Goal: Check status

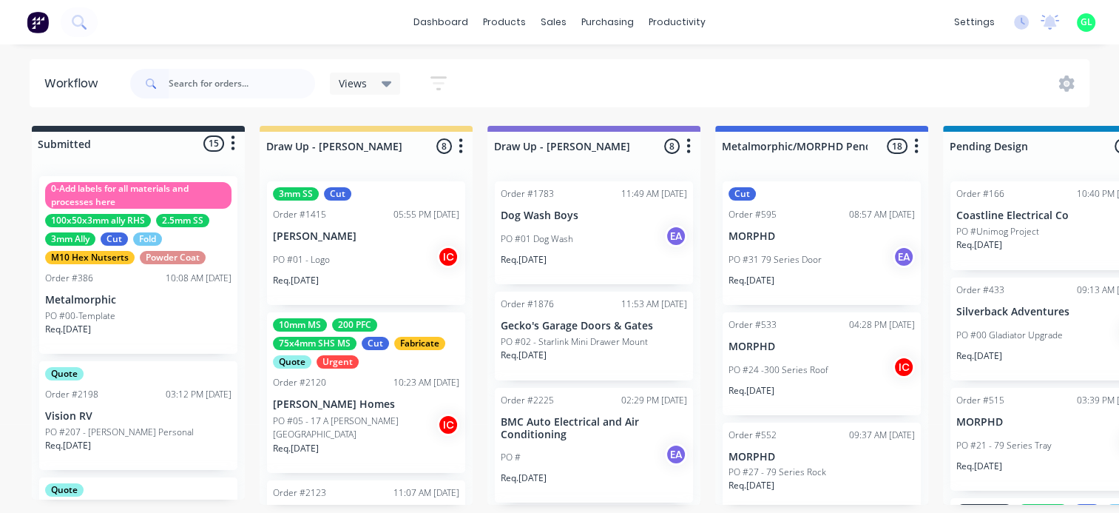
scroll to position [95, 0]
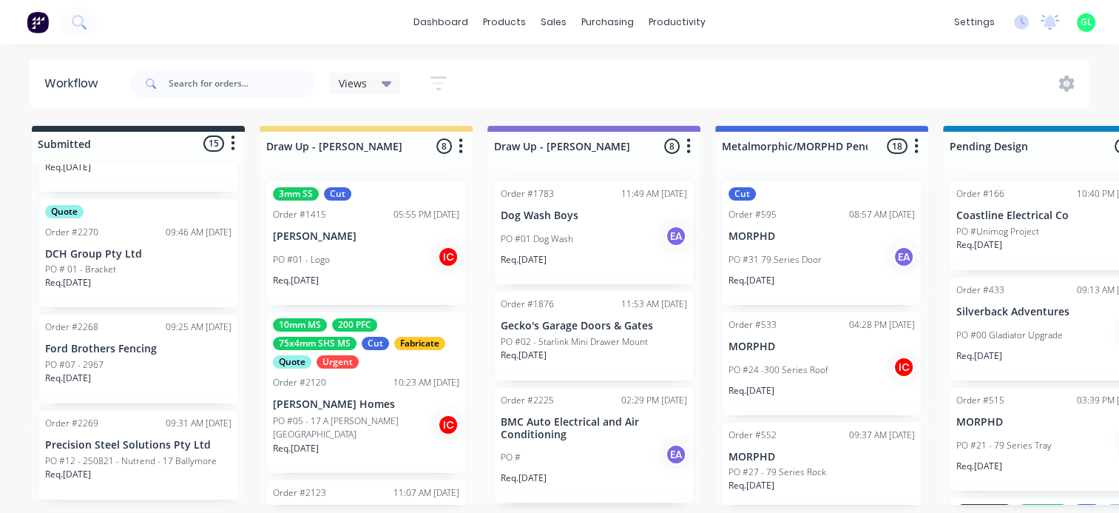
scroll to position [3, 0]
click at [141, 475] on div "Req. [DATE]" at bounding box center [138, 480] width 186 height 25
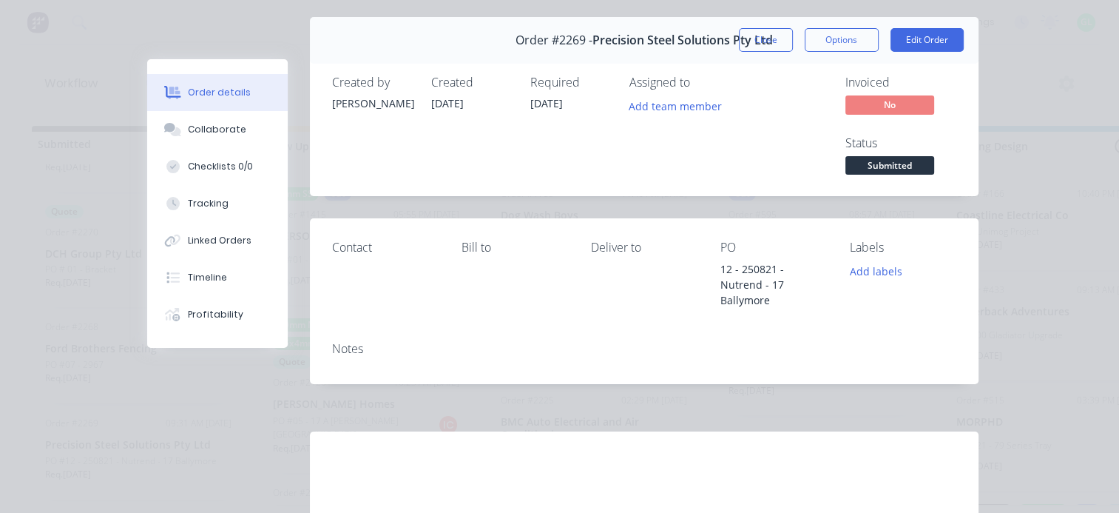
scroll to position [0, 0]
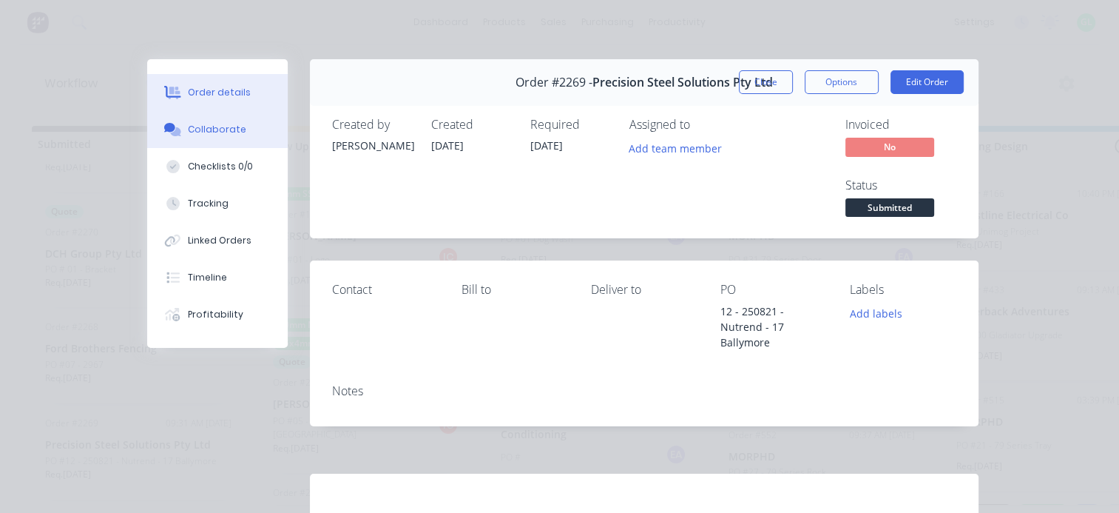
click at [222, 120] on button "Collaborate" at bounding box center [217, 129] width 141 height 37
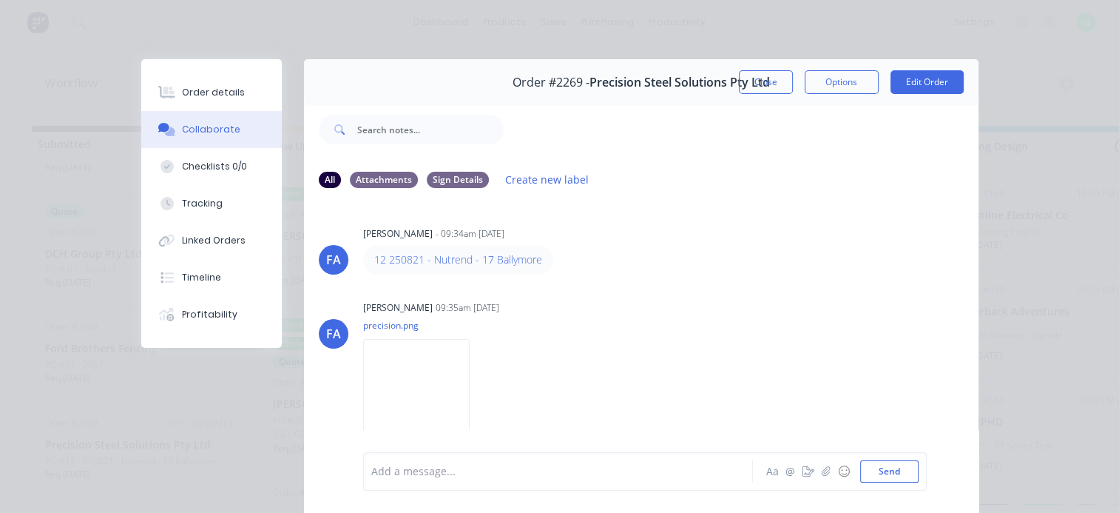
scroll to position [42, 0]
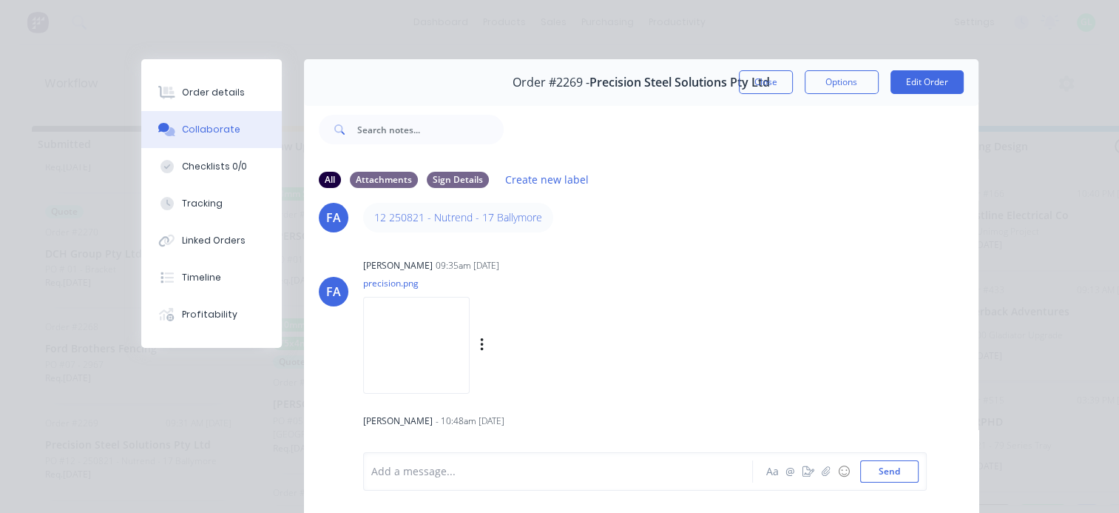
click at [369, 343] on img at bounding box center [416, 345] width 107 height 97
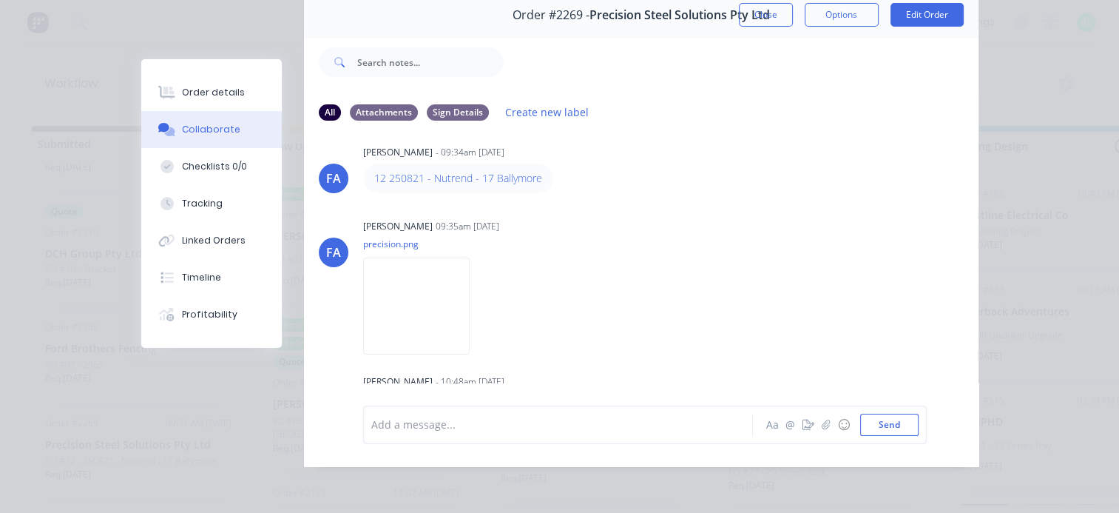
scroll to position [0, 0]
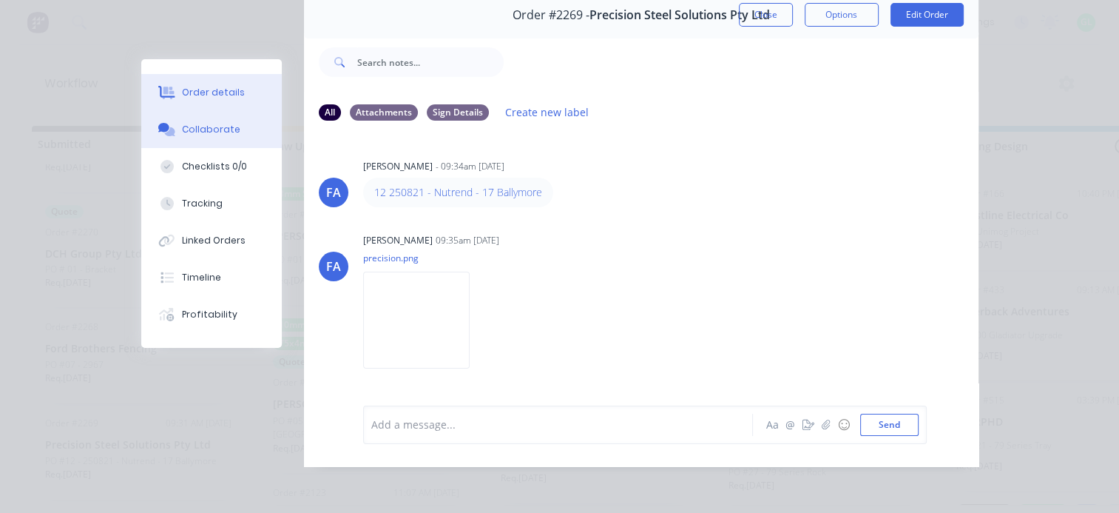
click at [214, 90] on div "Order details" at bounding box center [213, 92] width 63 height 13
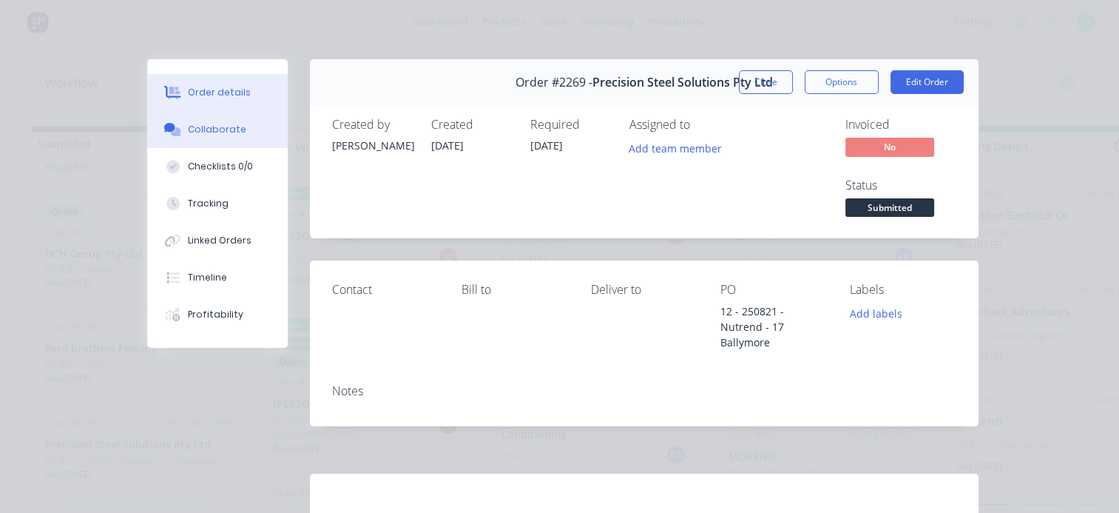
click at [198, 129] on div "Collaborate" at bounding box center [217, 129] width 58 height 13
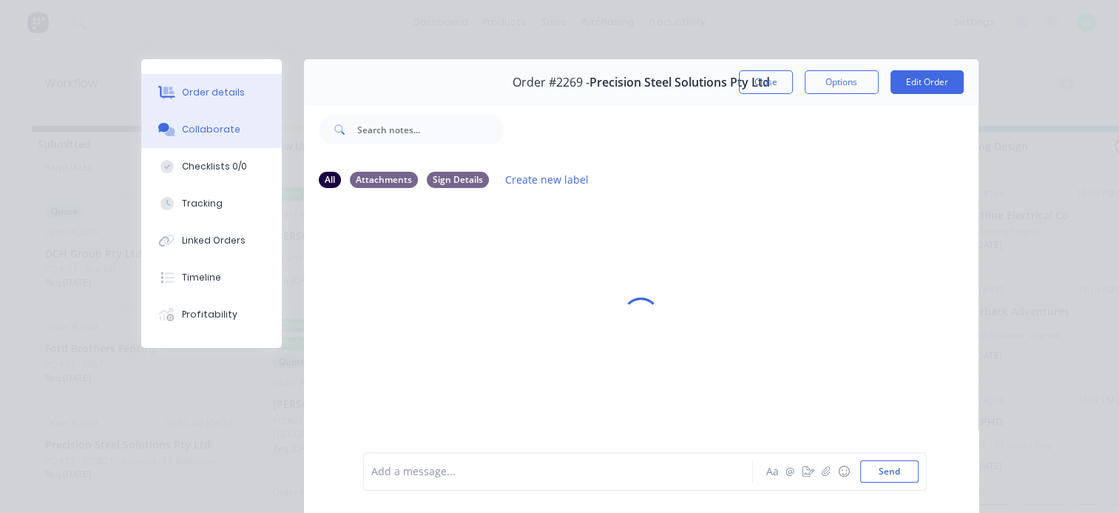
click at [219, 87] on div "Order details" at bounding box center [213, 92] width 63 height 13
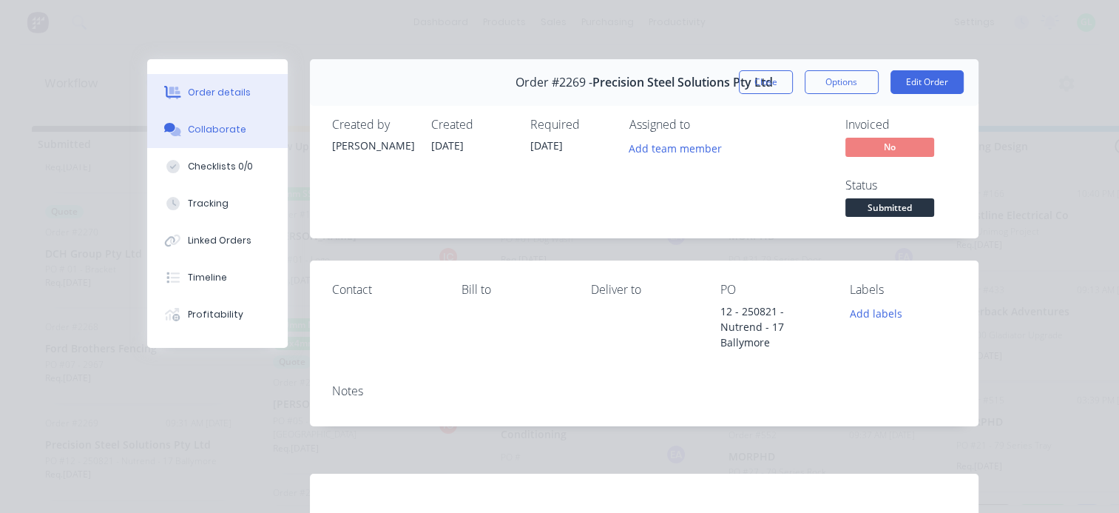
click at [210, 127] on div "Collaborate" at bounding box center [217, 129] width 58 height 13
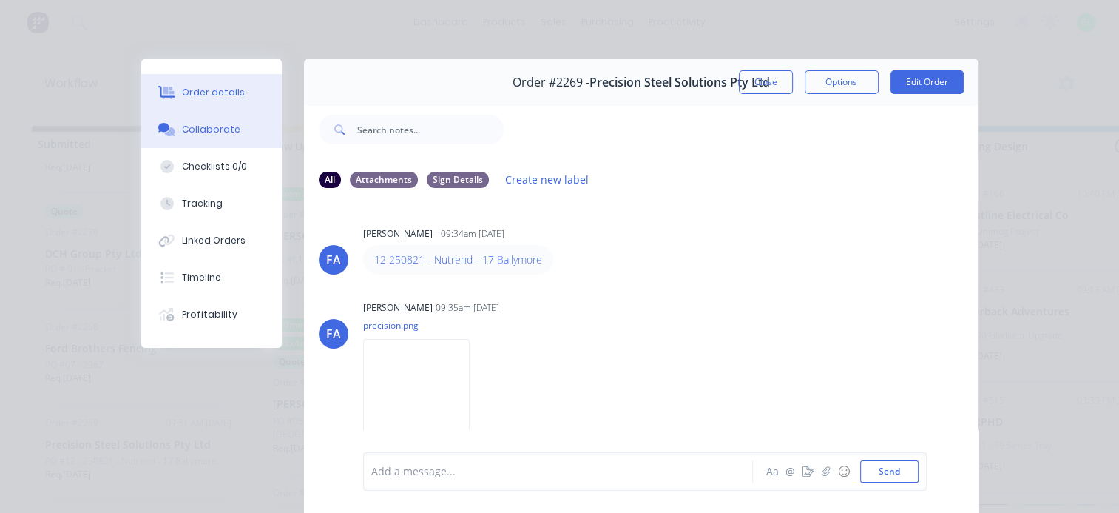
click at [216, 100] on button "Order details" at bounding box center [211, 92] width 141 height 37
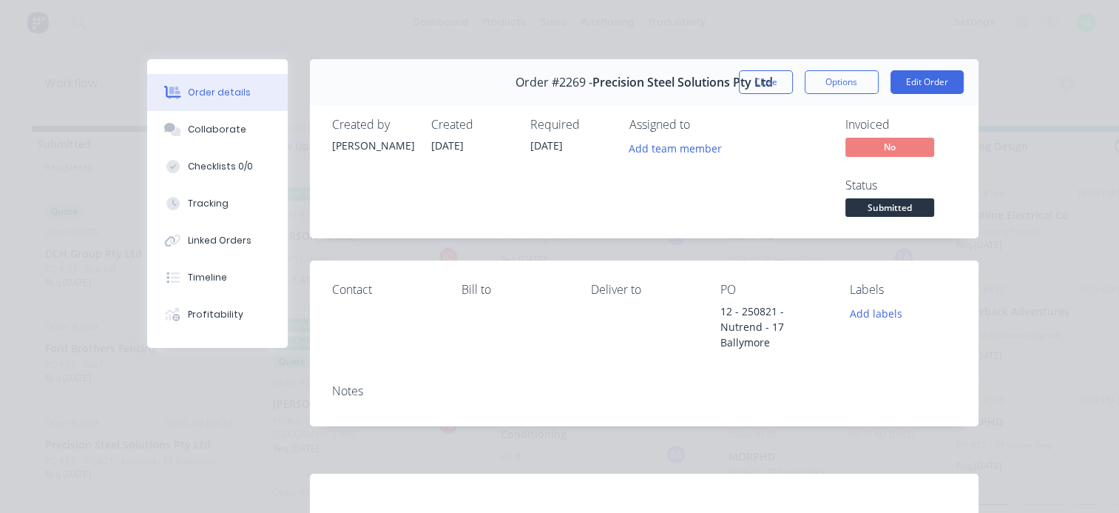
click at [749, 78] on button "Close" at bounding box center [766, 82] width 54 height 24
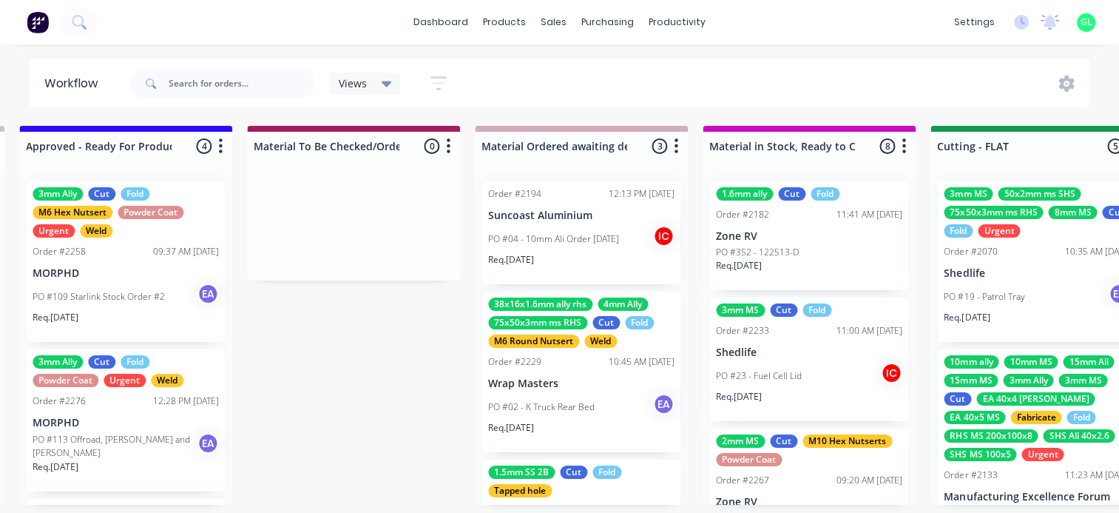
scroll to position [3, 2072]
